Goal: Check status: Check status

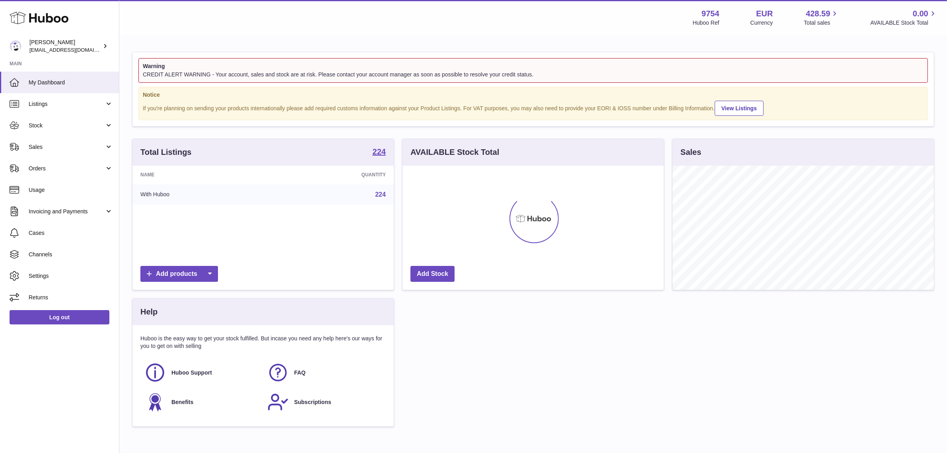
scroll to position [124, 261]
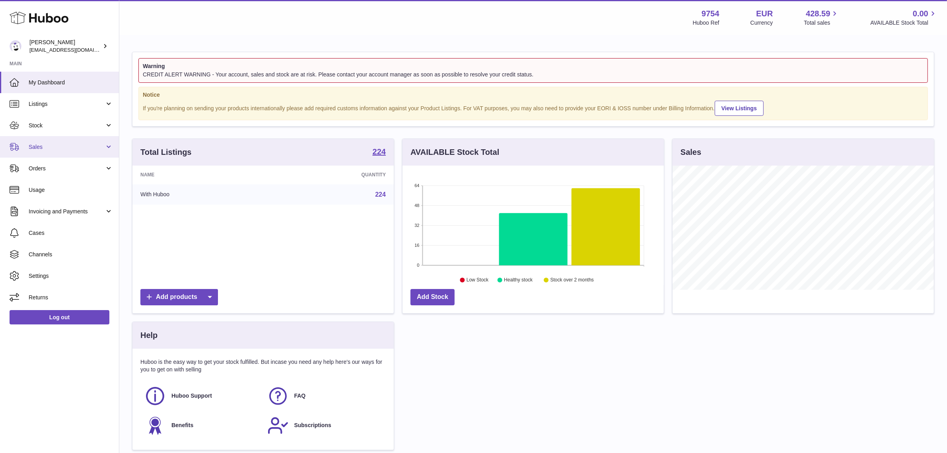
click at [68, 146] on span "Sales" at bounding box center [67, 147] width 76 height 8
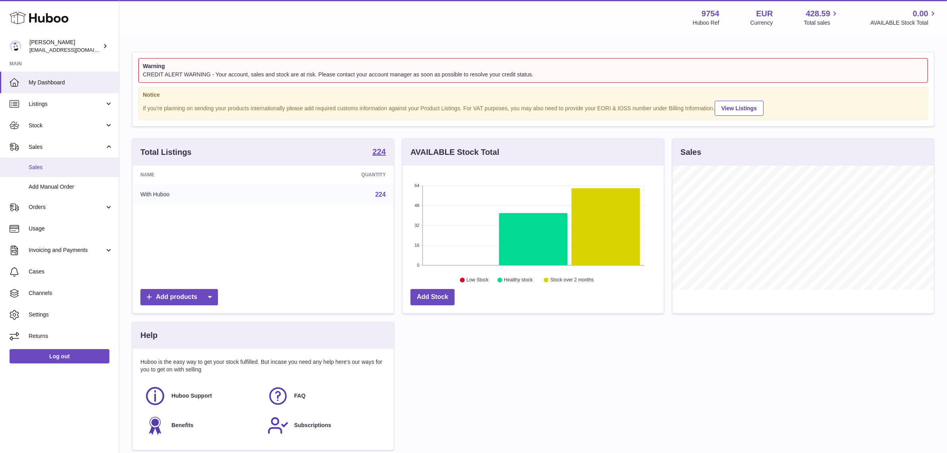
click at [66, 168] on span "Sales" at bounding box center [71, 167] width 84 height 8
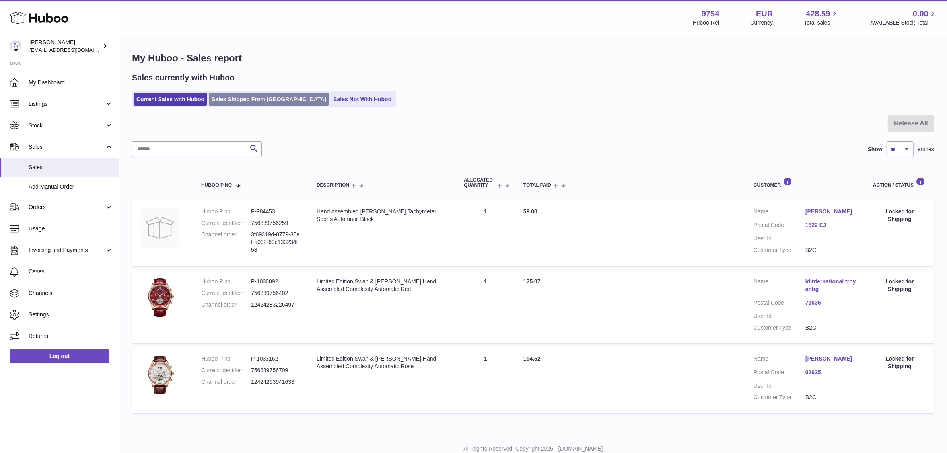
click at [254, 104] on link "Sales Shipped From Huboo" at bounding box center [269, 99] width 120 height 13
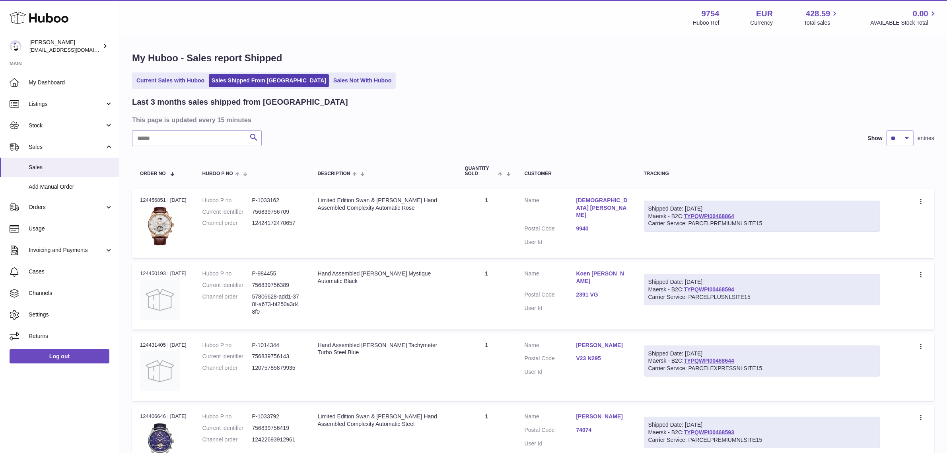
click at [665, 214] on div "Shipped Date: [DATE] Maersk - B2C: TYPQWPI00468864 Carrier Service: PARCELPREMI…" at bounding box center [762, 215] width 236 height 31
click at [659, 237] on td "Shipped Date: [DATE] Maersk - B2C: TYPQWPI00468864 Carrier Service: PARCELPREMI…" at bounding box center [762, 222] width 252 height 69
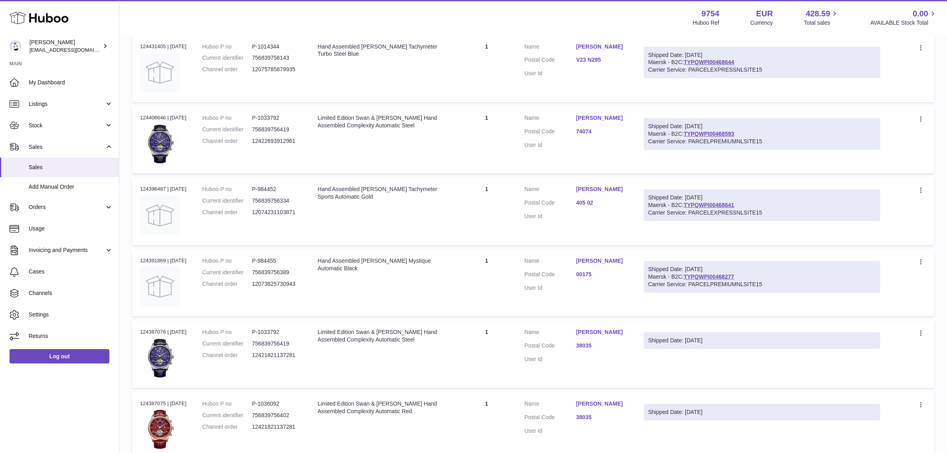
scroll to position [533, 0]
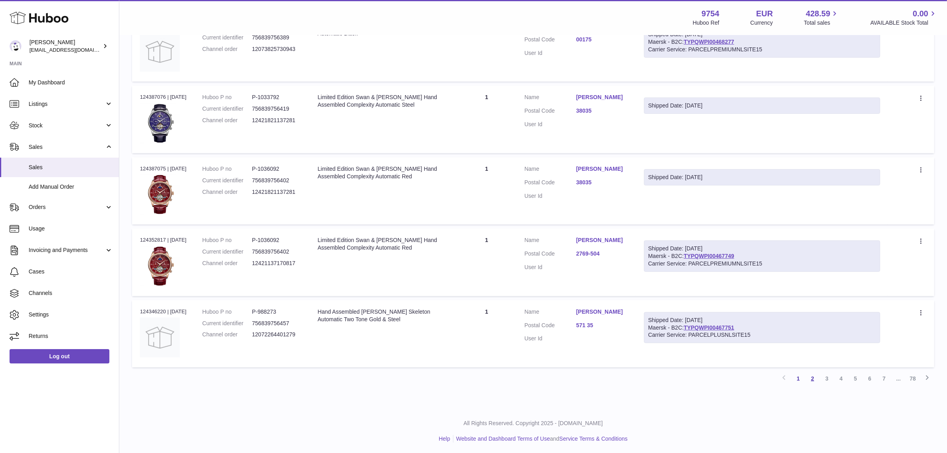
click at [810, 377] on link "2" at bounding box center [812, 378] width 14 height 14
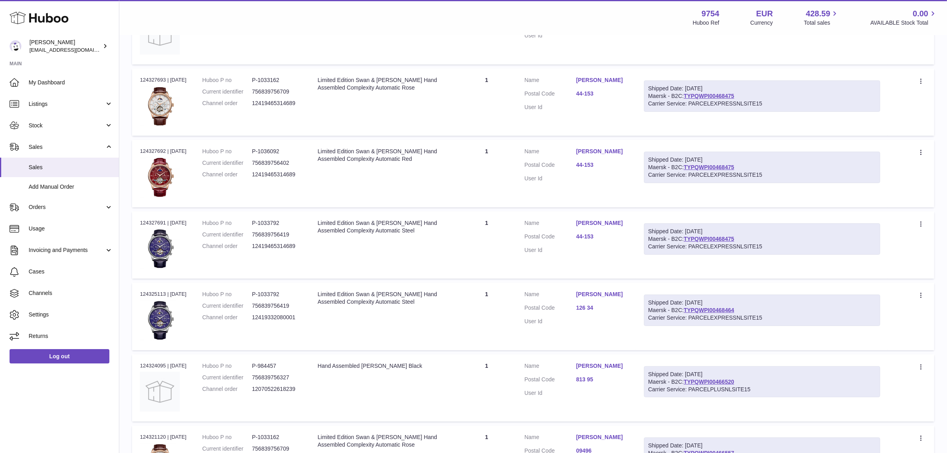
scroll to position [384, 0]
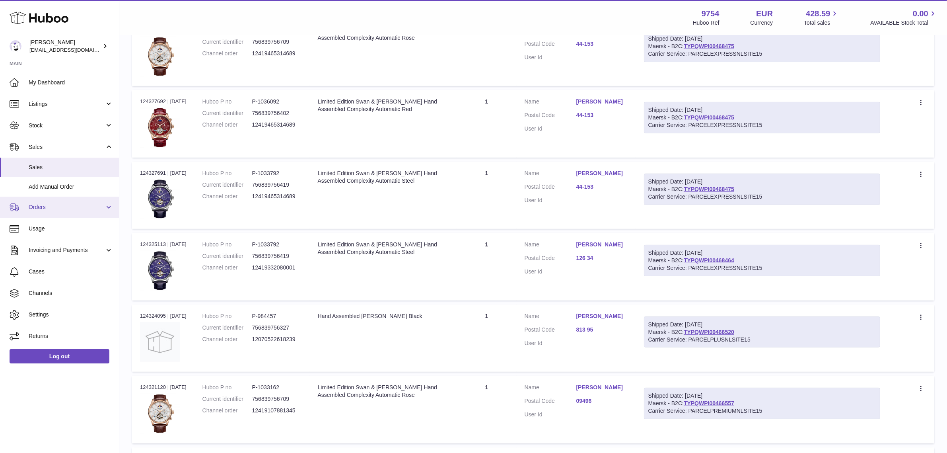
click at [58, 207] on span "Orders" at bounding box center [67, 207] width 76 height 8
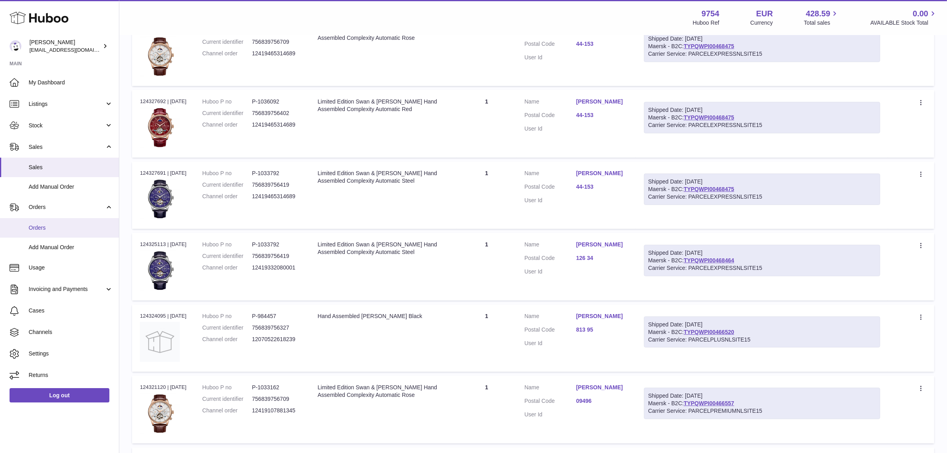
click at [64, 231] on span "Orders" at bounding box center [71, 228] width 84 height 8
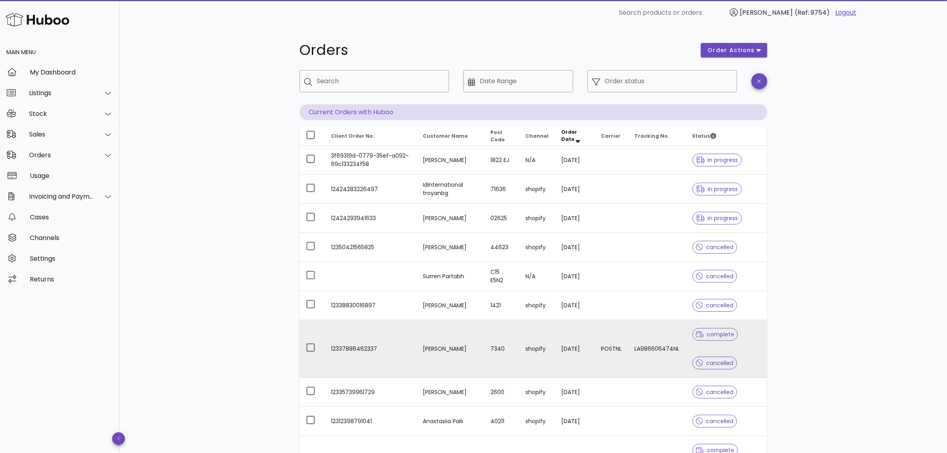
click at [453, 332] on td "[PERSON_NAME]" at bounding box center [449, 349] width 67 height 58
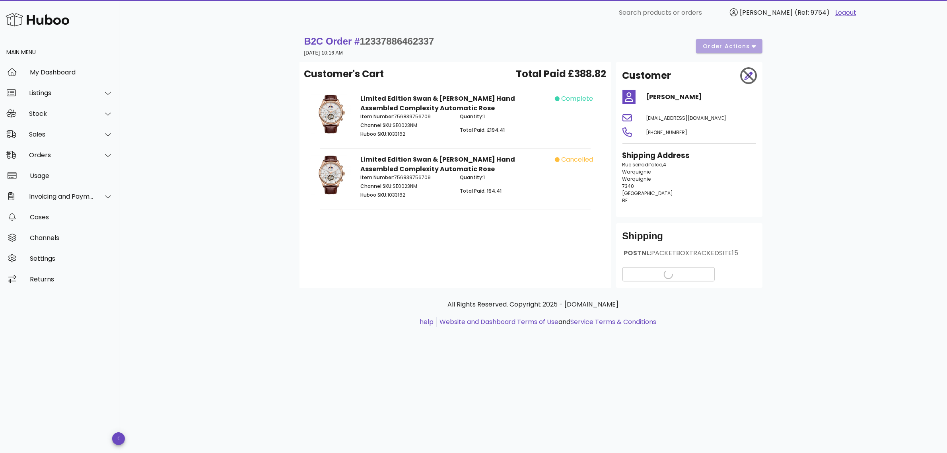
click at [825, 187] on div "B2C Order # 12337886462337 [DATE] 10:16 AM order actions Customer's Cart Total …" at bounding box center [532, 238] width 827 height 427
